Goal: Information Seeking & Learning: Learn about a topic

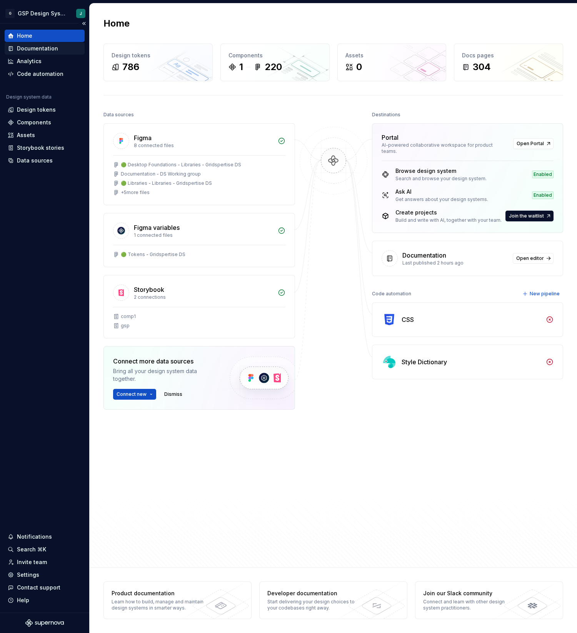
click at [46, 45] on div "Documentation" at bounding box center [37, 49] width 41 height 8
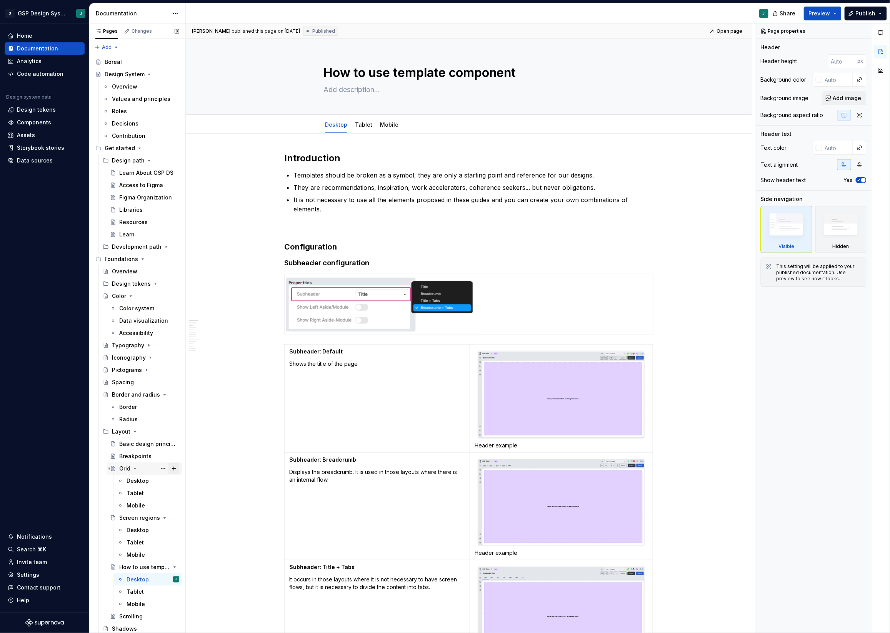
scroll to position [160, 0]
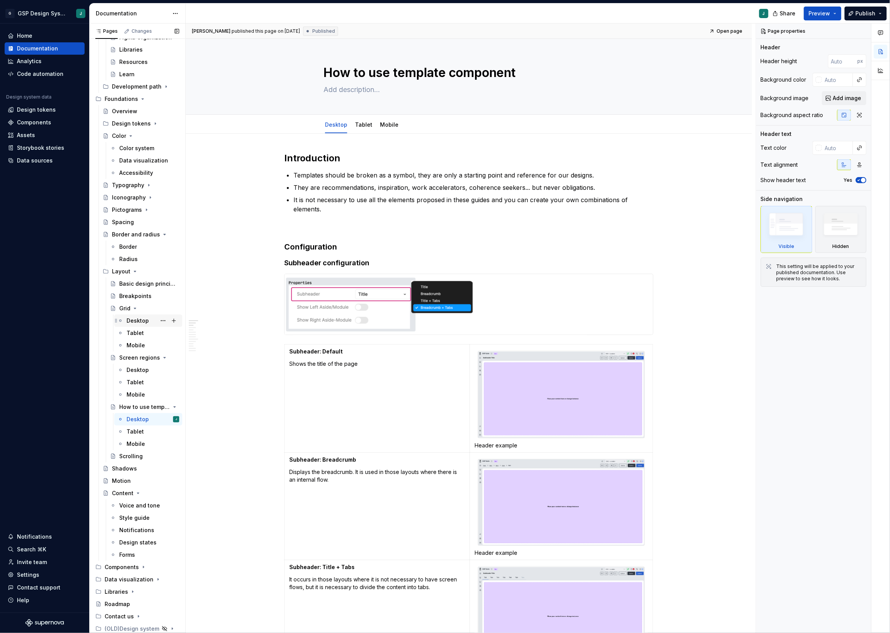
click at [142, 321] on div "Desktop" at bounding box center [138, 321] width 22 height 8
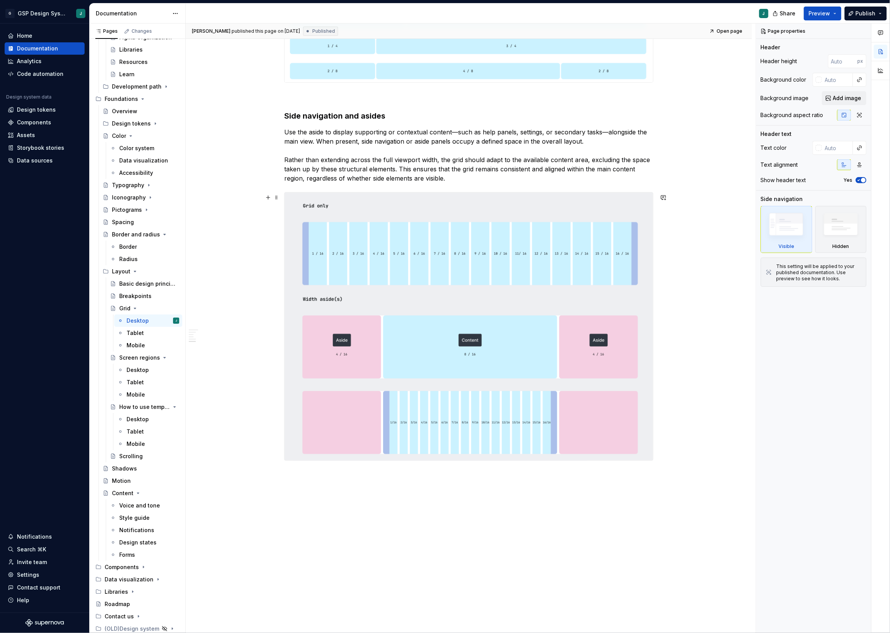
scroll to position [1434, 0]
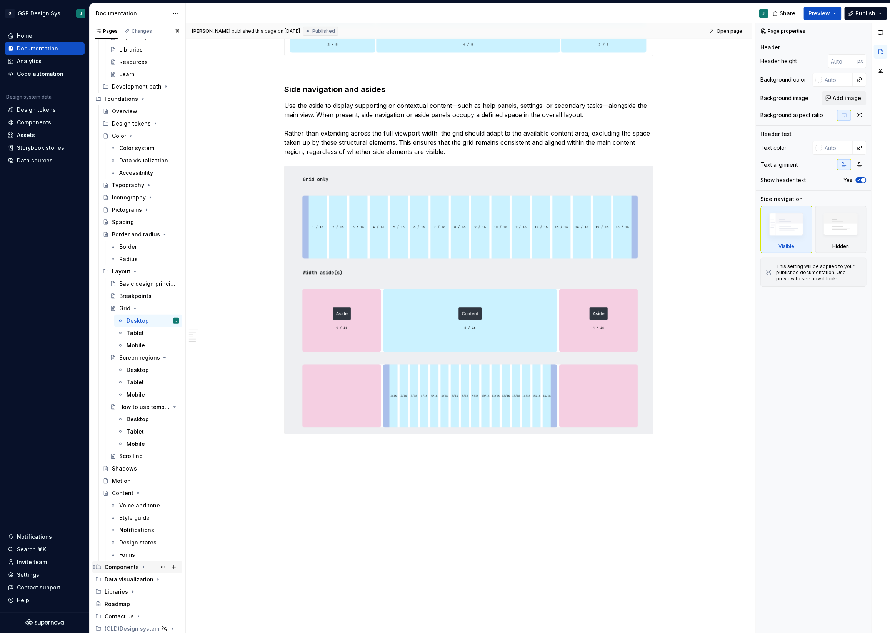
click at [127, 564] on div "Components" at bounding box center [122, 567] width 34 height 8
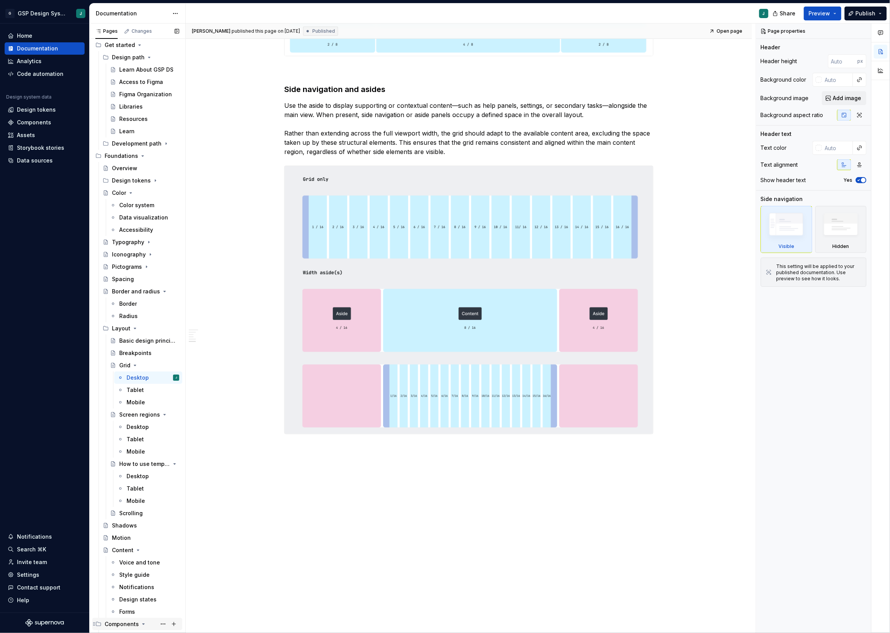
scroll to position [0, 0]
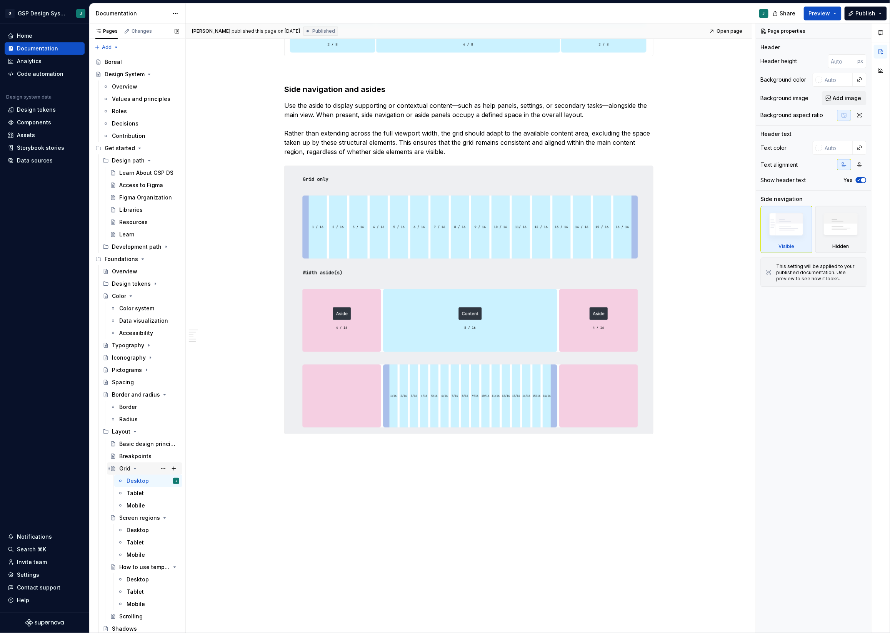
click at [135, 467] on icon "Page tree" at bounding box center [135, 468] width 6 height 6
click at [136, 431] on icon "Page tree" at bounding box center [135, 431] width 6 height 6
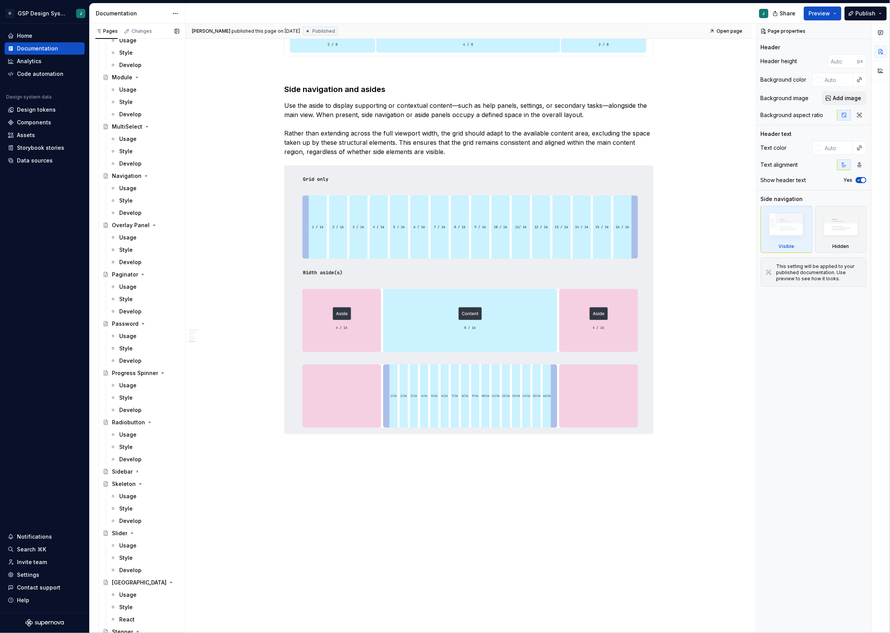
scroll to position [1945, 0]
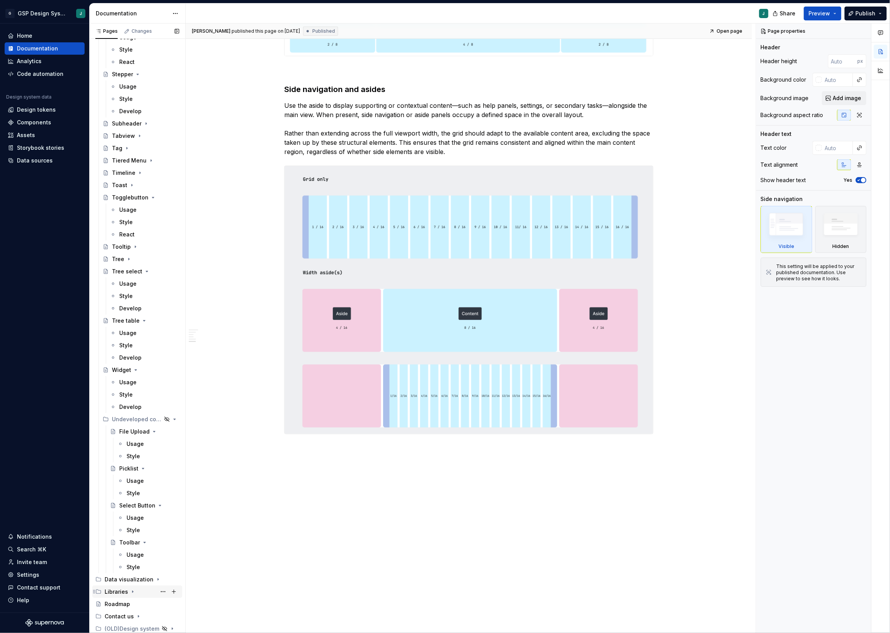
click at [124, 589] on div "Libraries" at bounding box center [116, 592] width 23 height 8
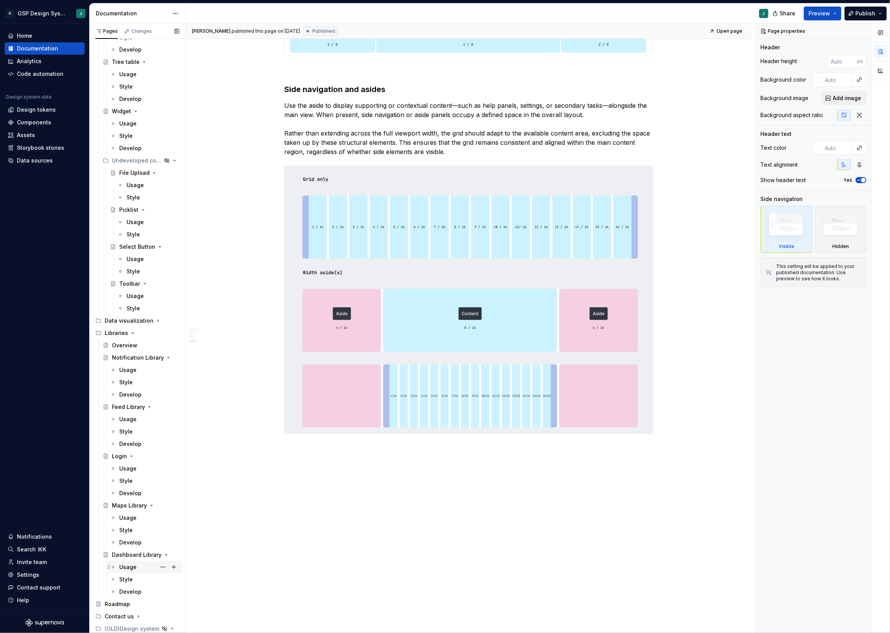
click at [134, 569] on div "Usage" at bounding box center [127, 567] width 17 height 8
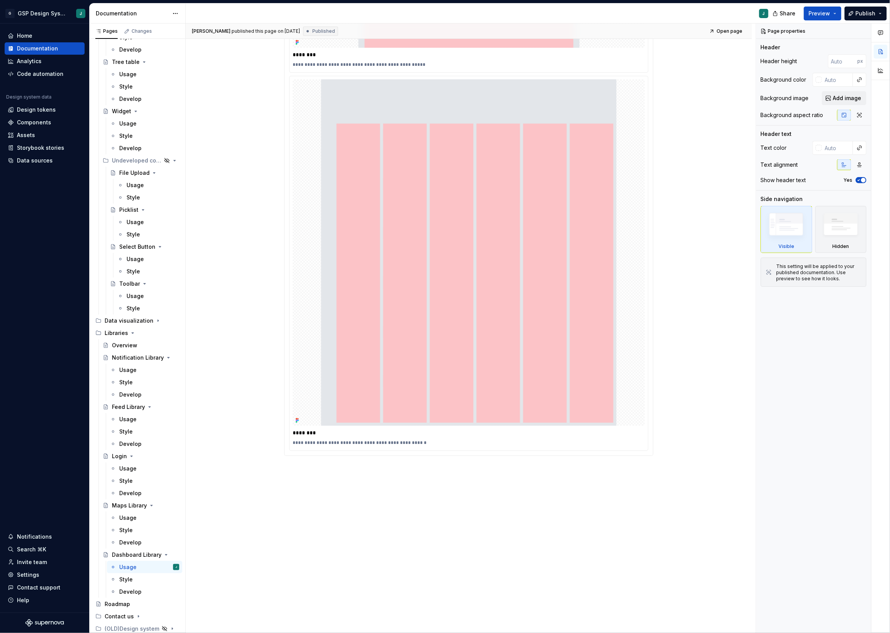
scroll to position [1323, 0]
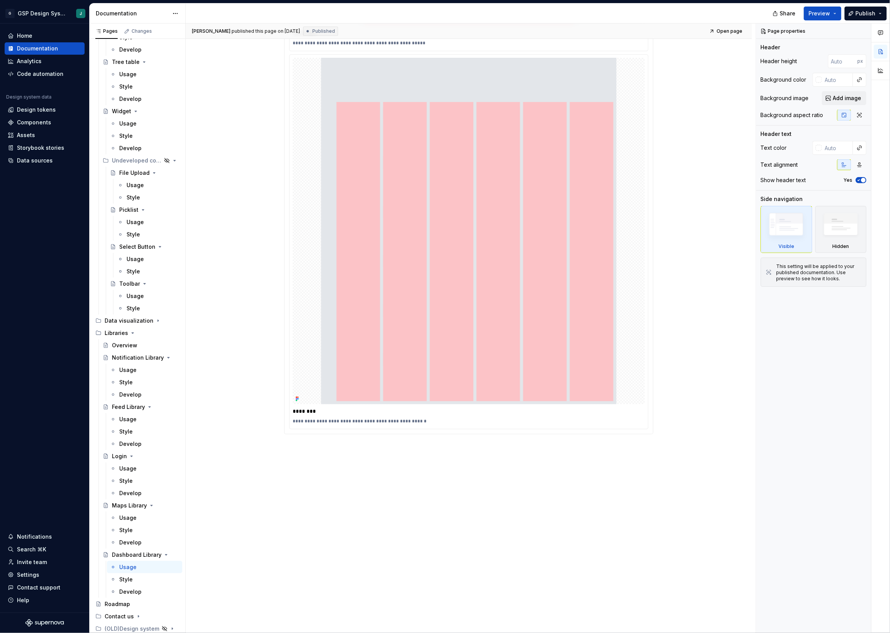
type textarea "*"
